Goal: Navigation & Orientation: Find specific page/section

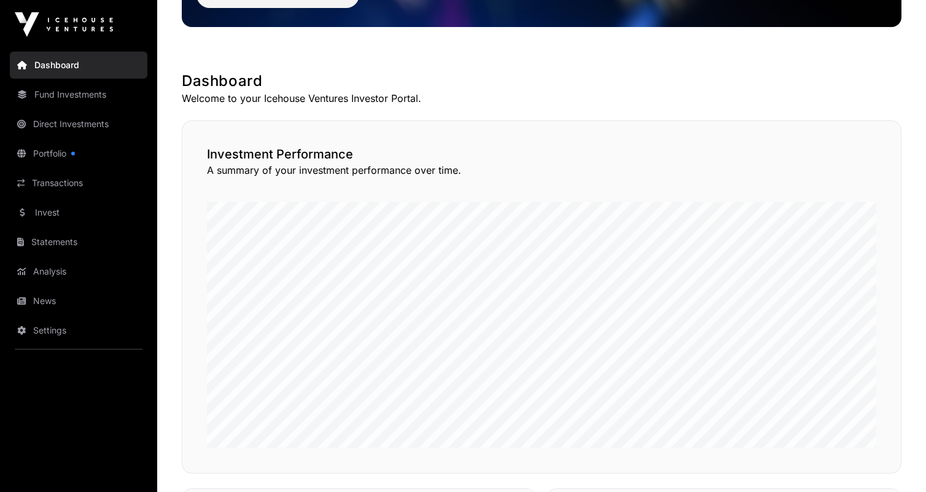
scroll to position [204, 0]
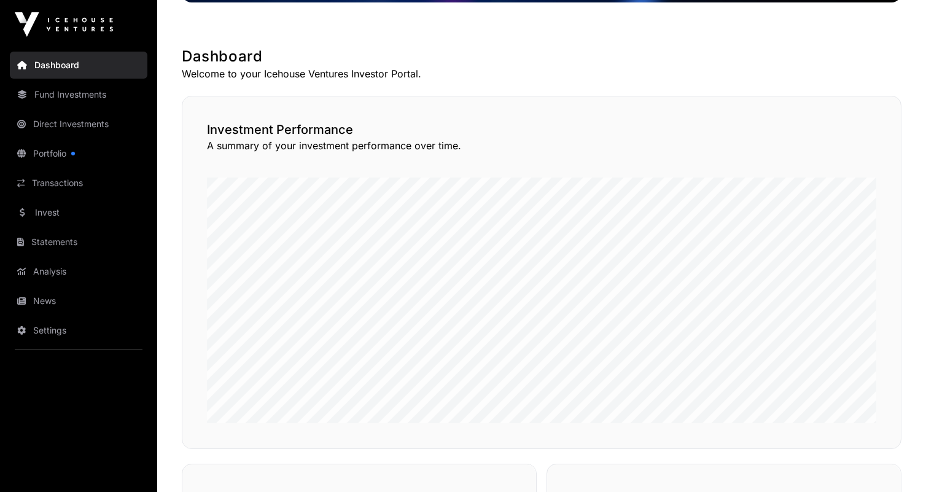
click at [94, 104] on link "Fund Investments" at bounding box center [78, 94] width 137 height 27
click at [99, 102] on link "Fund Investments" at bounding box center [78, 94] width 137 height 27
click at [99, 123] on link "Direct Investments" at bounding box center [78, 123] width 137 height 27
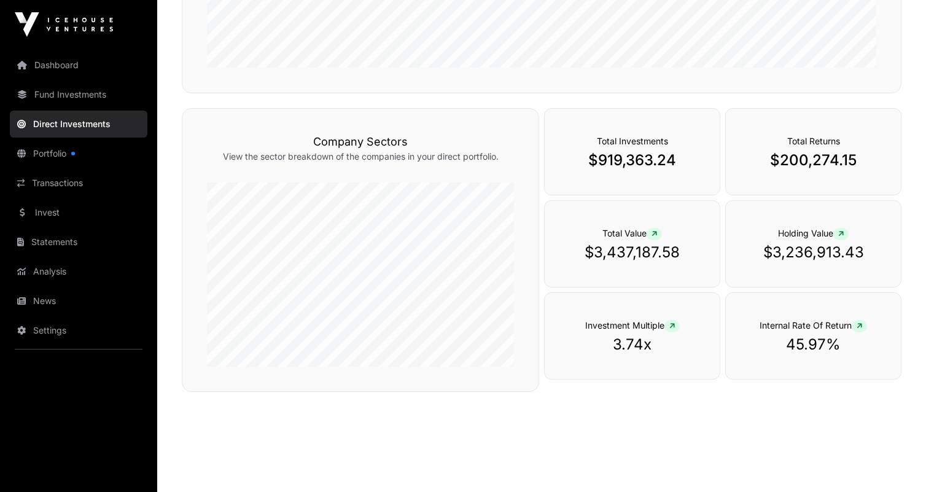
scroll to position [368, 0]
click at [792, 254] on p "$3,236,913.43" at bounding box center [813, 252] width 126 height 20
drag, startPoint x: 773, startPoint y: 253, endPoint x: 837, endPoint y: 253, distance: 64.4
click at [837, 253] on p "$3,236,913.43" at bounding box center [813, 252] width 126 height 20
copy p "3,236,913"
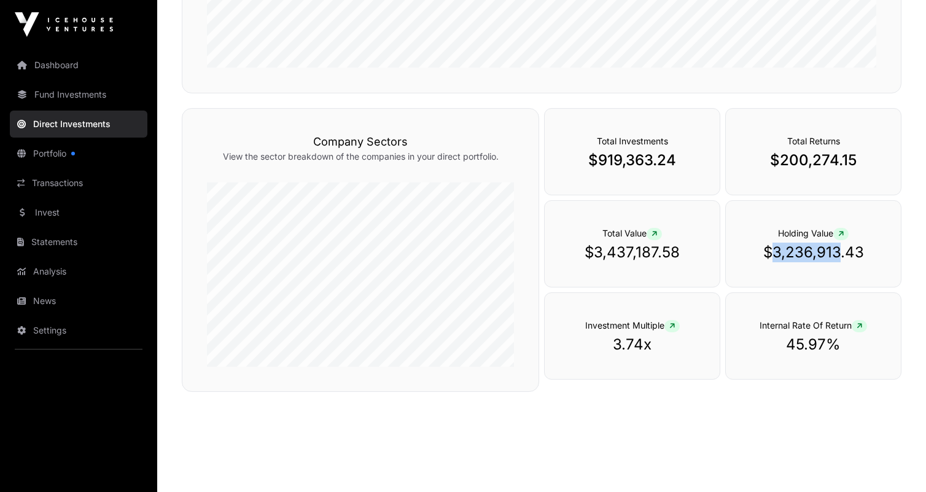
click at [70, 95] on link "Fund Investments" at bounding box center [78, 94] width 137 height 27
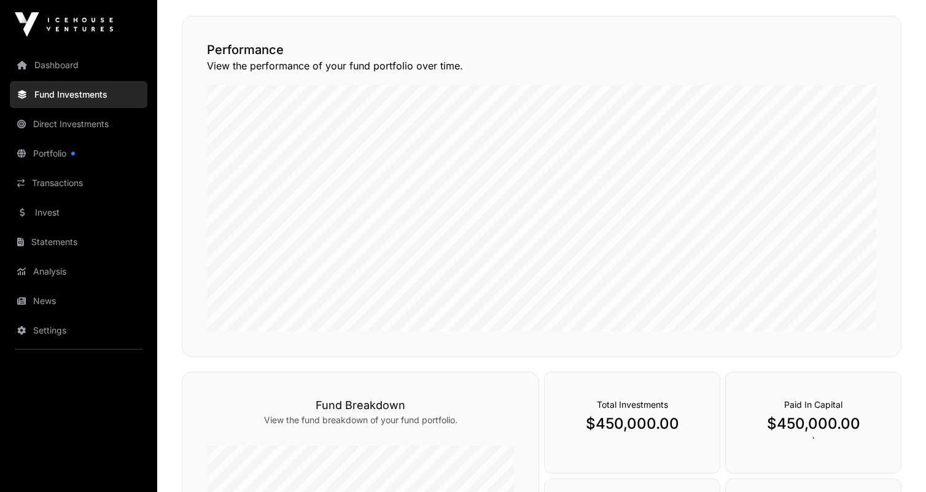
scroll to position [136, 0]
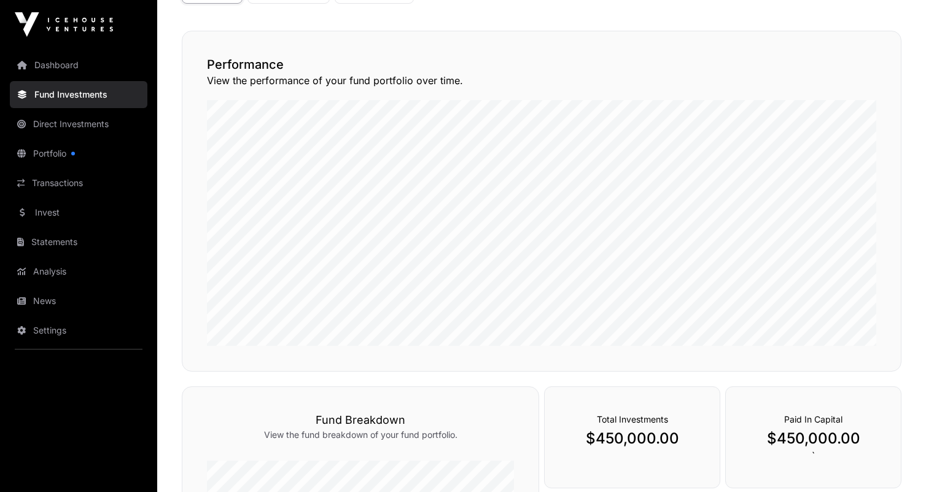
click at [82, 130] on link "Direct Investments" at bounding box center [78, 123] width 137 height 27
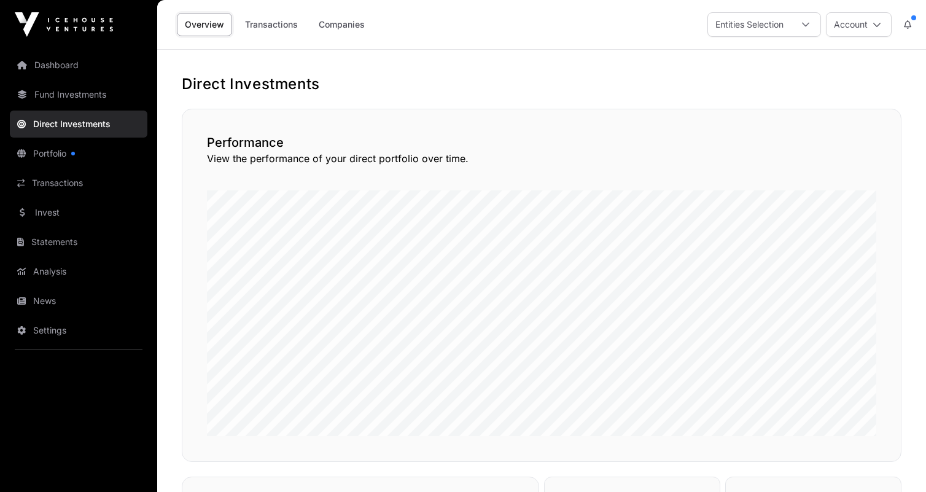
click at [56, 158] on link "Portfolio" at bounding box center [78, 153] width 137 height 27
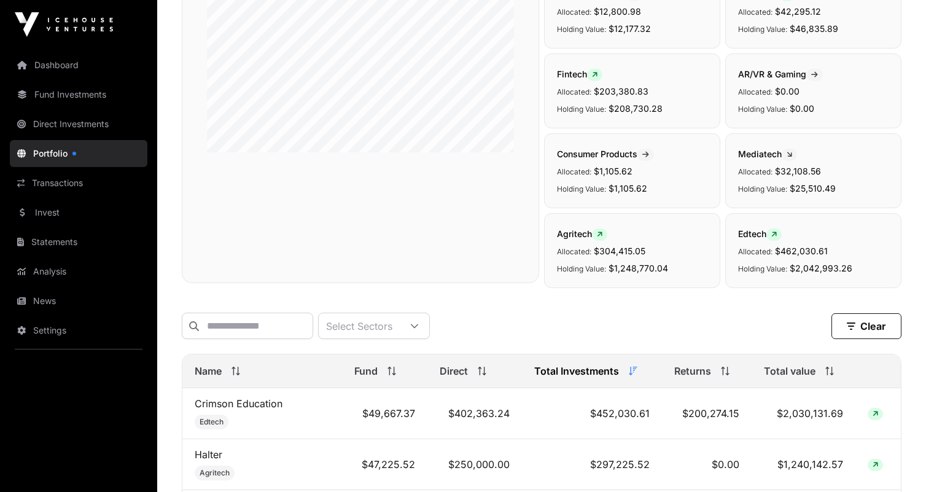
scroll to position [367, 0]
